Goal: Task Accomplishment & Management: Use online tool/utility

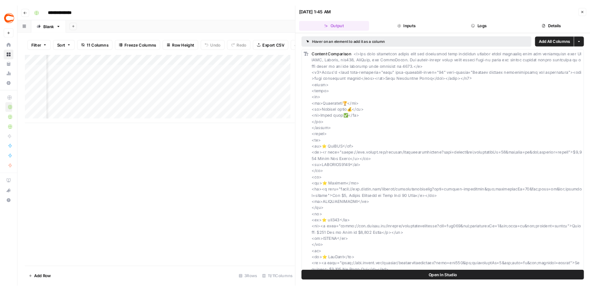
scroll to position [0, 378]
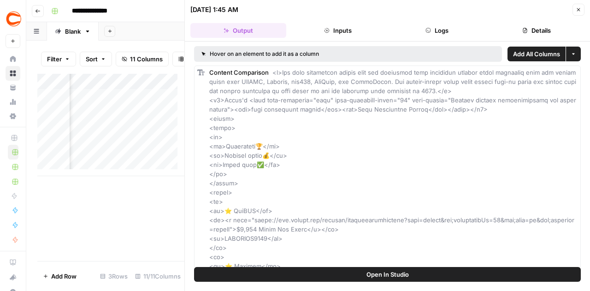
click at [581, 9] on icon "button" at bounding box center [579, 10] width 6 height 6
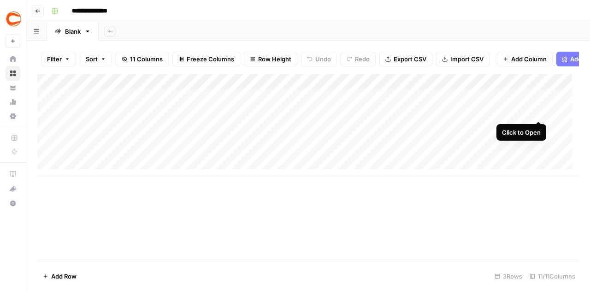
click at [539, 103] on div "Add Column" at bounding box center [308, 125] width 542 height 102
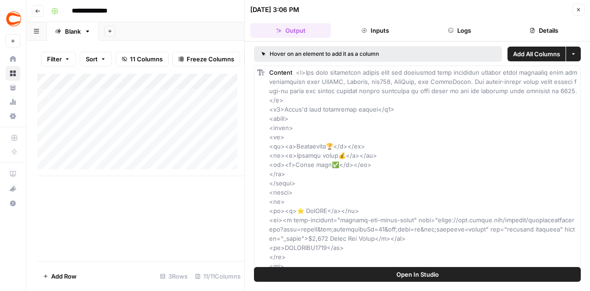
click at [578, 8] on icon "button" at bounding box center [579, 10] width 6 height 6
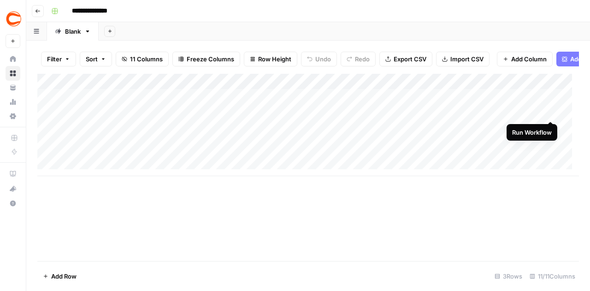
click at [551, 103] on div "Add Column" at bounding box center [308, 125] width 542 height 102
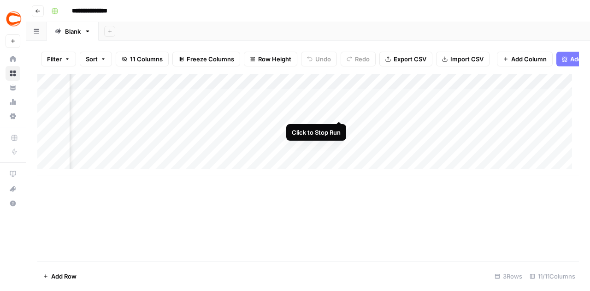
click at [337, 102] on div "Add Column" at bounding box center [308, 125] width 542 height 102
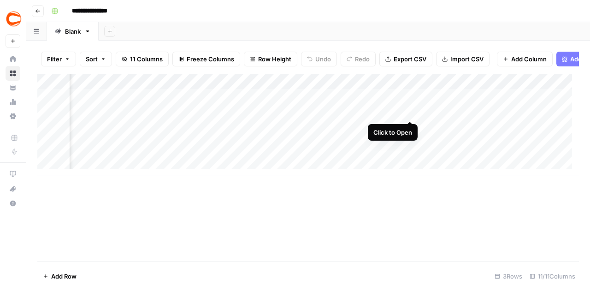
click at [411, 104] on div "Add Column" at bounding box center [308, 125] width 542 height 102
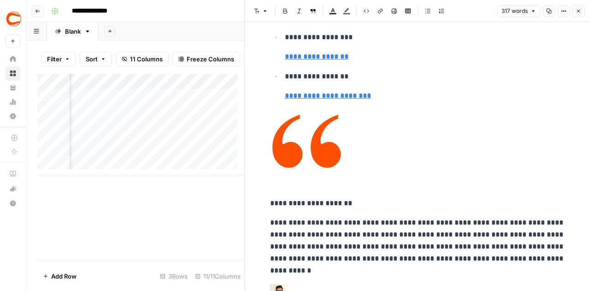
scroll to position [766, 0]
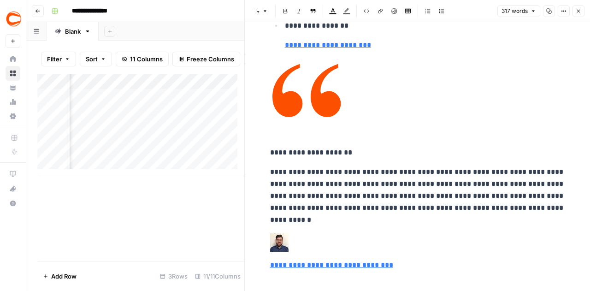
click at [578, 10] on icon "button" at bounding box center [579, 11] width 6 height 6
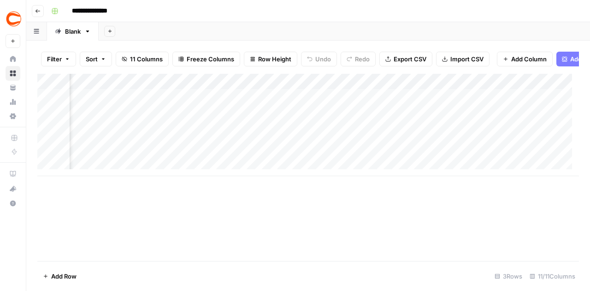
scroll to position [0, 378]
click at [411, 103] on div "Add Column" at bounding box center [308, 125] width 542 height 102
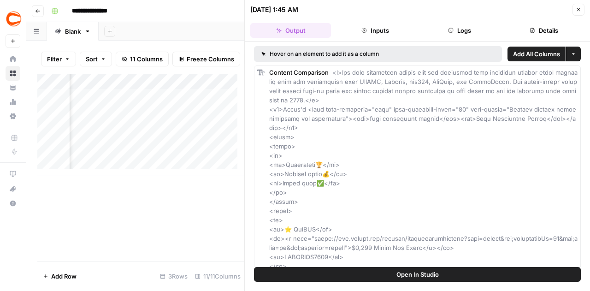
click at [582, 9] on button "Close" at bounding box center [579, 10] width 12 height 12
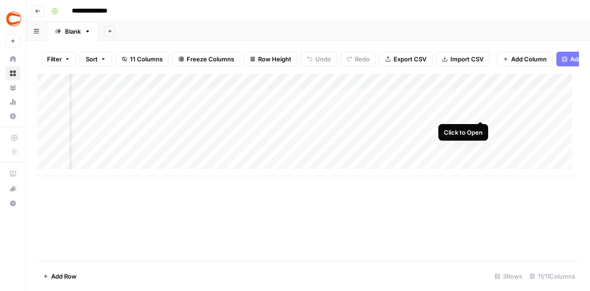
click at [482, 102] on div "Add Column" at bounding box center [308, 125] width 542 height 102
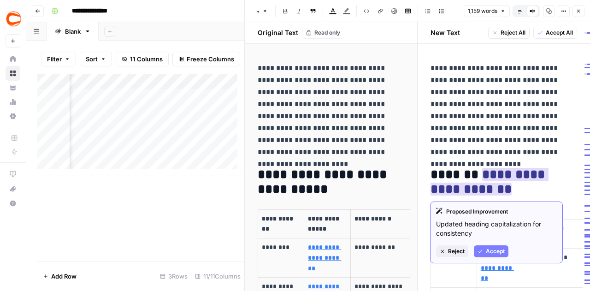
click at [484, 181] on ins "**********" at bounding box center [490, 182] width 118 height 28
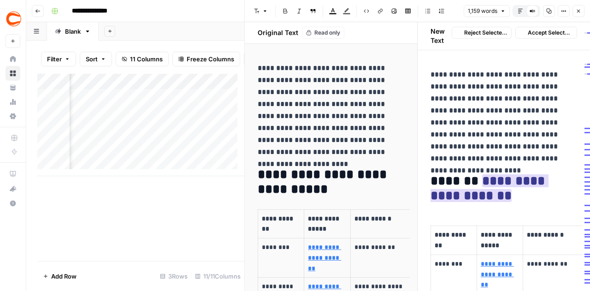
click at [484, 181] on ins "**********" at bounding box center [490, 188] width 118 height 28
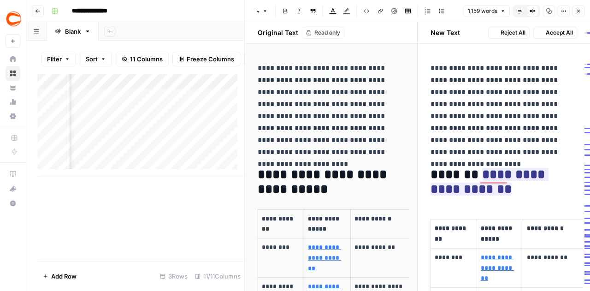
click at [511, 104] on p "**********" at bounding box center [501, 110] width 140 height 96
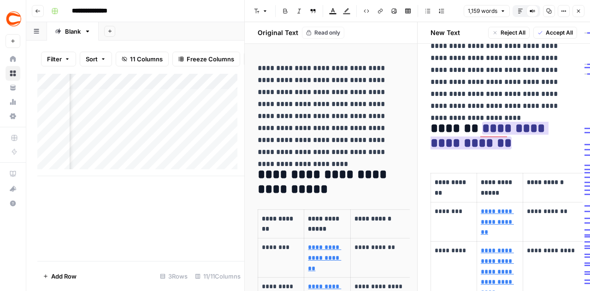
click at [505, 122] on ins "**********" at bounding box center [490, 136] width 118 height 28
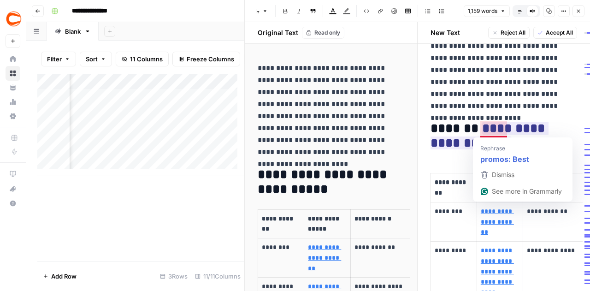
click at [546, 122] on h2 "**********" at bounding box center [501, 136] width 140 height 30
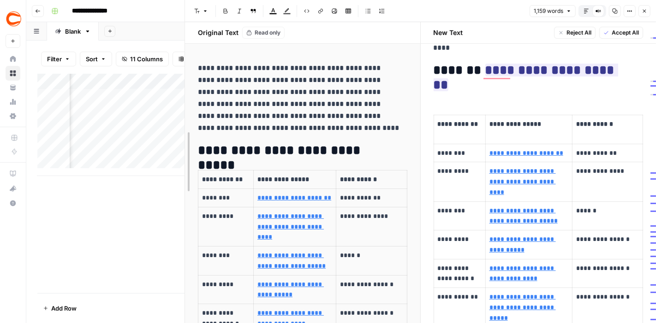
drag, startPoint x: 312, startPoint y: 72, endPoint x: 101, endPoint y: 63, distance: 211.4
click at [101, 63] on body "**********" at bounding box center [328, 161] width 656 height 323
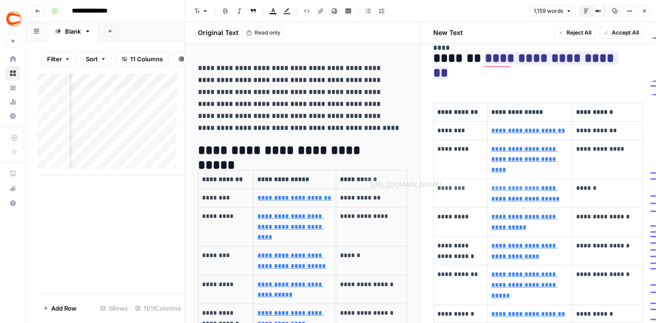
type input "https://www.covers.com/betting/sportsbookredirect?slug=betrivers&sportsbookId=2…"
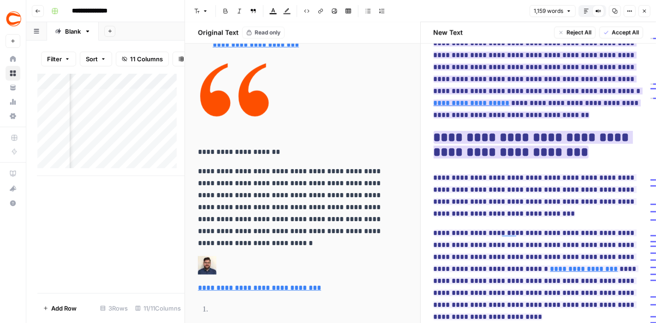
scroll to position [1270, 0]
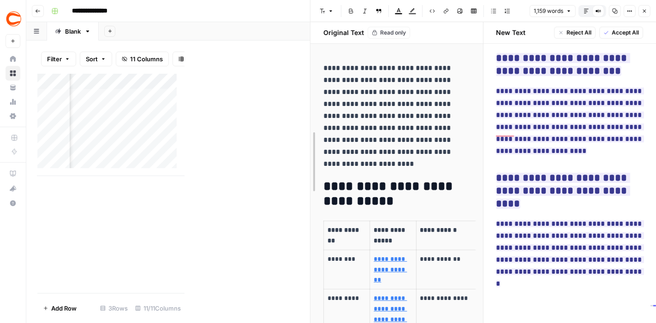
drag, startPoint x: 186, startPoint y: 125, endPoint x: 428, endPoint y: 130, distance: 242.6
drag, startPoint x: 308, startPoint y: 132, endPoint x: 480, endPoint y: 132, distance: 172.0
click at [590, 12] on icon "button" at bounding box center [644, 11] width 6 height 6
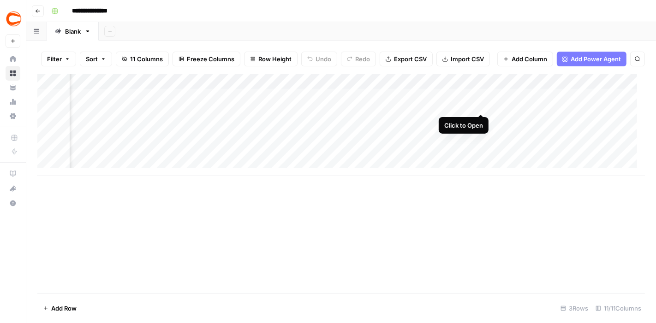
click at [482, 97] on div "Add Column" at bounding box center [340, 125] width 607 height 102
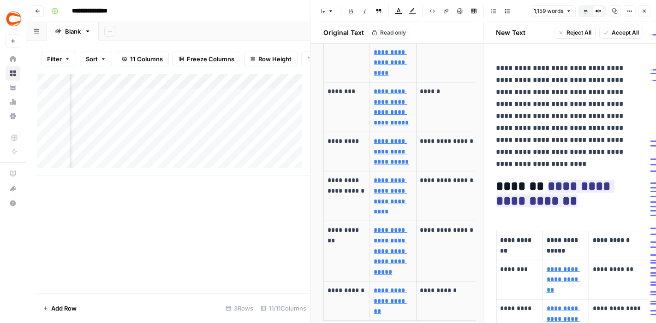
scroll to position [125, 0]
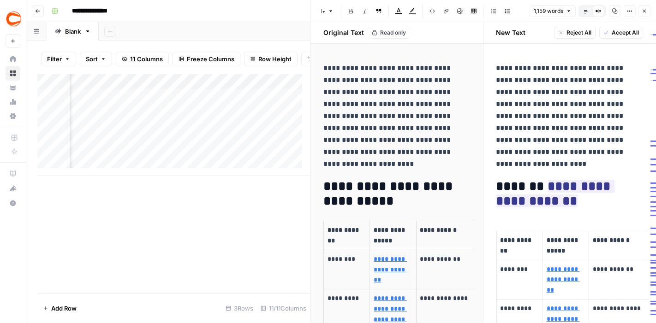
click at [590, 9] on button "Close" at bounding box center [644, 11] width 12 height 12
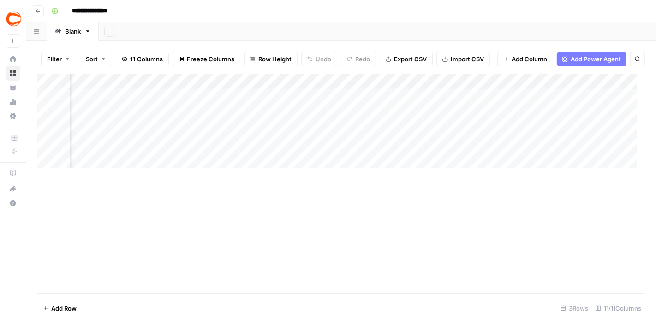
click at [362, 252] on div "Add Column" at bounding box center [340, 184] width 607 height 220
click at [481, 94] on div "Add Column" at bounding box center [340, 125] width 607 height 102
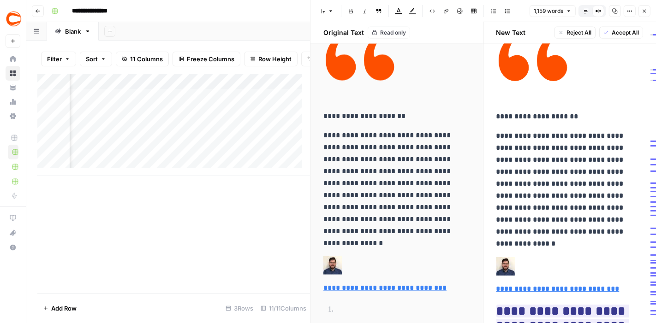
scroll to position [1315, 0]
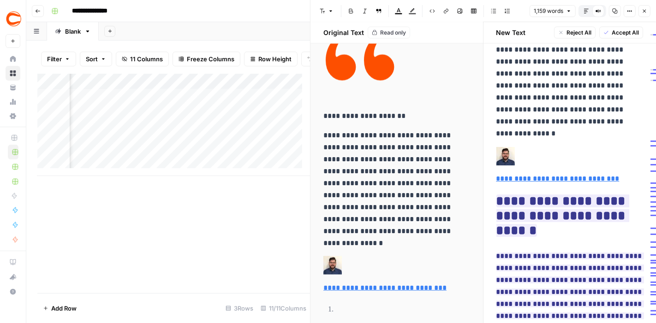
click at [590, 10] on icon "button" at bounding box center [644, 11] width 3 height 3
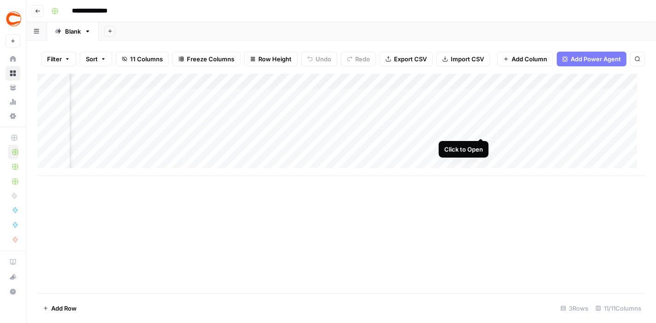
click at [482, 121] on div "Add Column" at bounding box center [340, 125] width 607 height 102
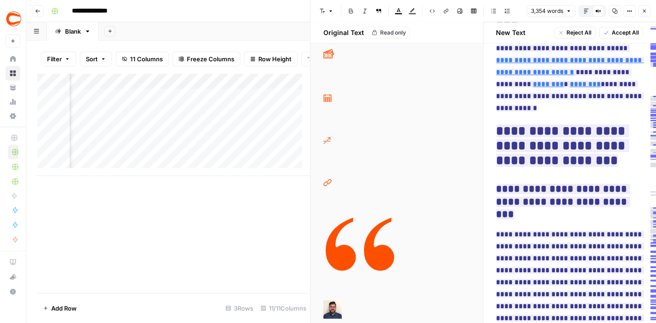
scroll to position [8165, 0]
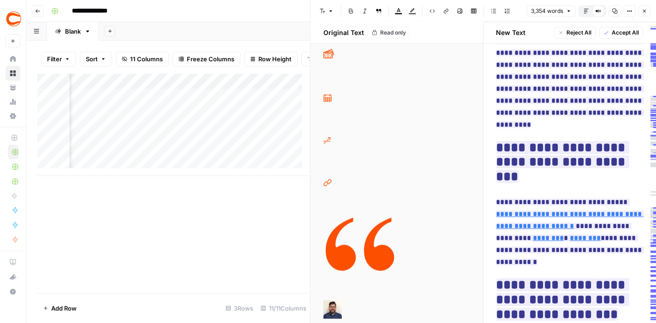
click at [590, 9] on icon "button" at bounding box center [644, 11] width 6 height 6
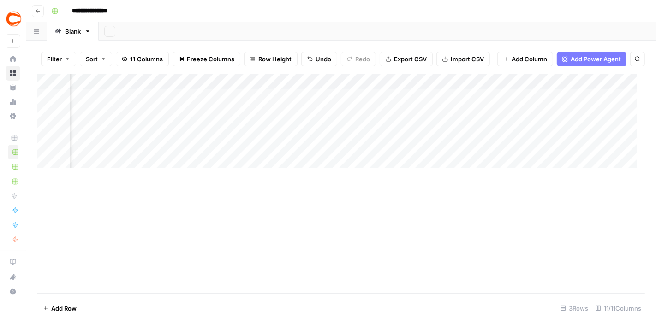
click at [481, 145] on div "Add Column" at bounding box center [340, 125] width 607 height 102
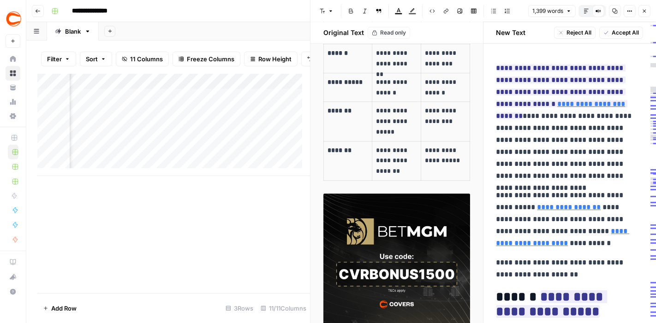
scroll to position [2243, 0]
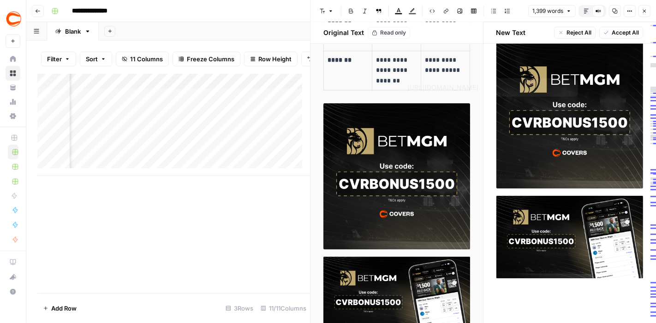
type input "https://www.covers.com/betting/sportsbookredirect?sportsbookId=26&slug=betmgm&v…"
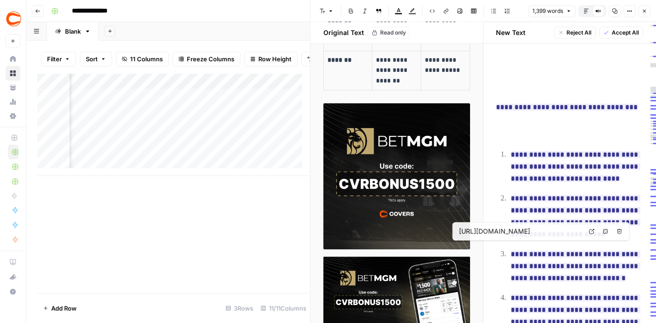
scroll to position [973, 0]
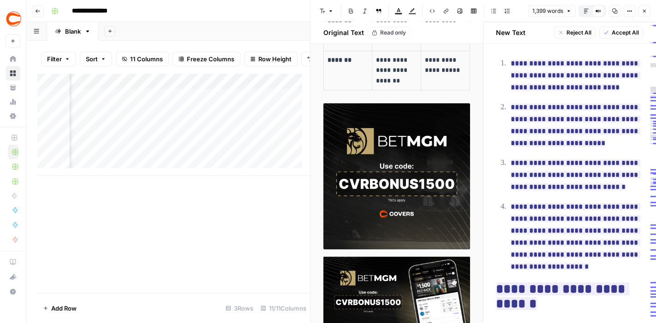
click at [590, 9] on icon "button" at bounding box center [644, 11] width 6 height 6
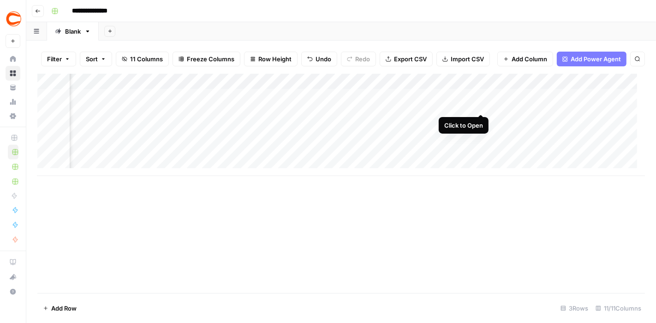
click at [481, 97] on div "Add Column" at bounding box center [340, 125] width 607 height 102
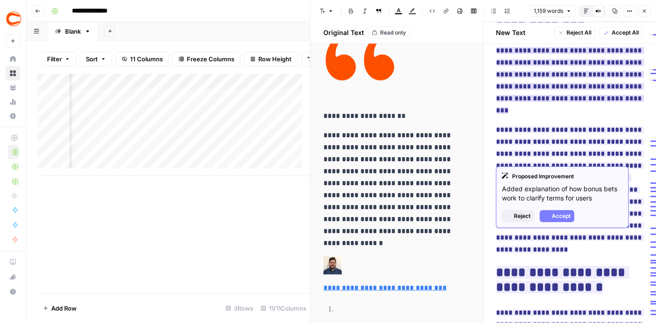
scroll to position [1691, 0]
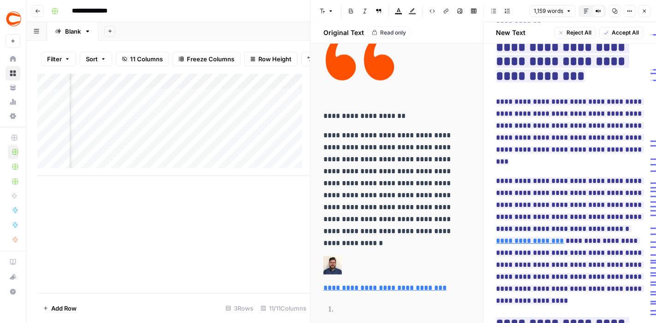
click at [398, 220] on p "**********" at bounding box center [392, 190] width 139 height 120
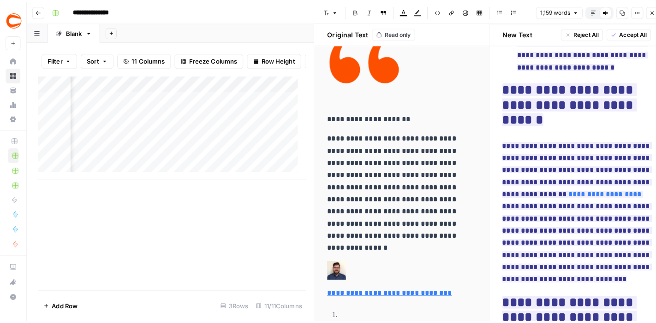
scroll to position [2109, 0]
